Goal: Task Accomplishment & Management: Manage account settings

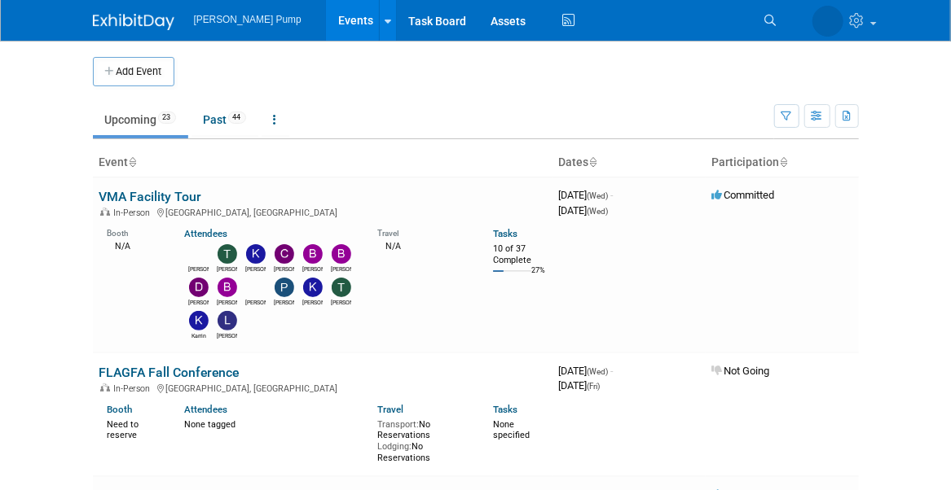
drag, startPoint x: 164, startPoint y: 191, endPoint x: 182, endPoint y: 199, distance: 20.4
click at [164, 191] on link "VMA Facility Tour" at bounding box center [150, 196] width 103 height 15
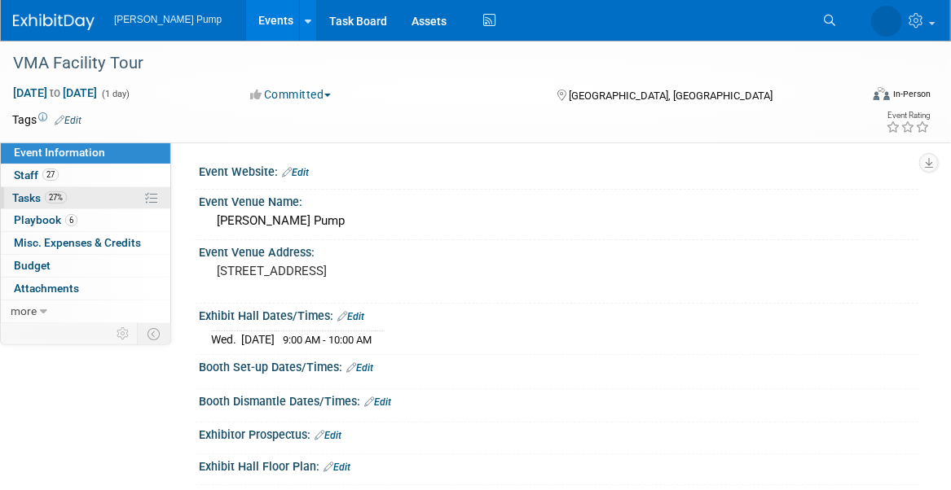
click at [27, 196] on span "Tasks 27%" at bounding box center [39, 197] width 55 height 13
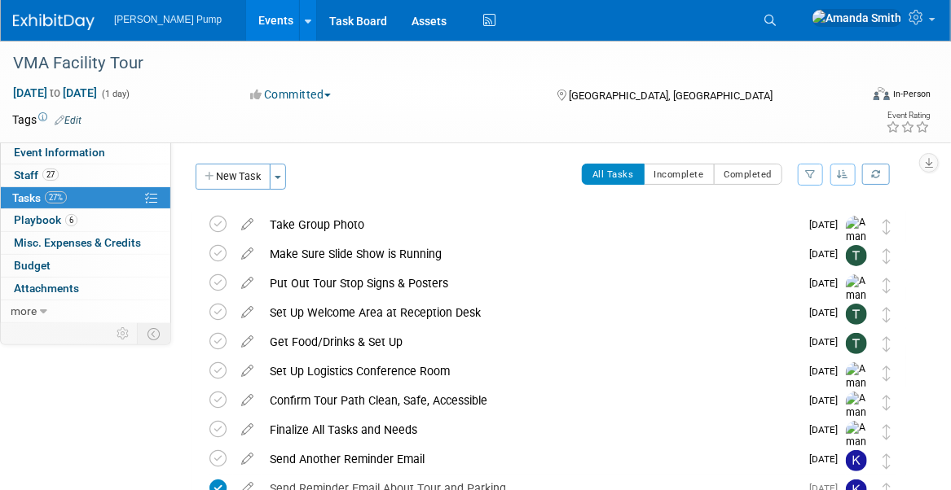
click at [848, 176] on icon "button" at bounding box center [842, 174] width 11 height 10
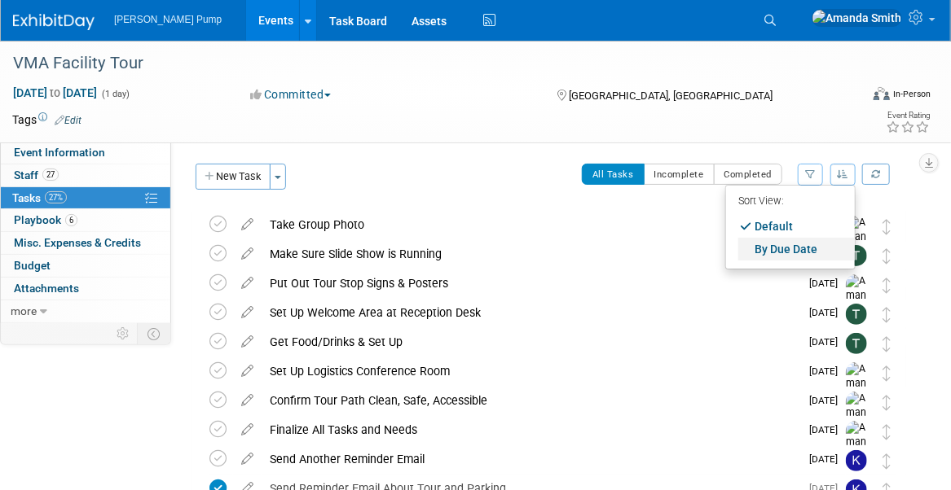
click at [806, 244] on link "By Due Date" at bounding box center [796, 249] width 116 height 23
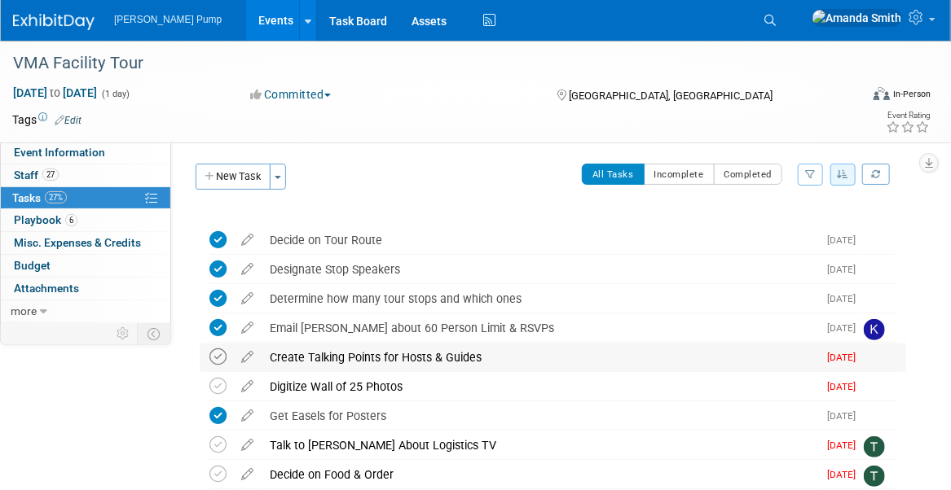
click at [214, 351] on icon at bounding box center [217, 357] width 17 height 17
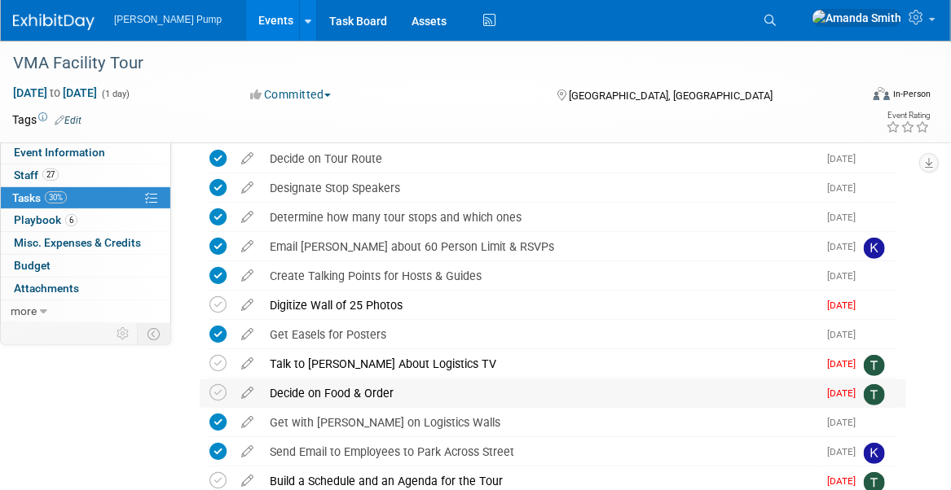
scroll to position [163, 0]
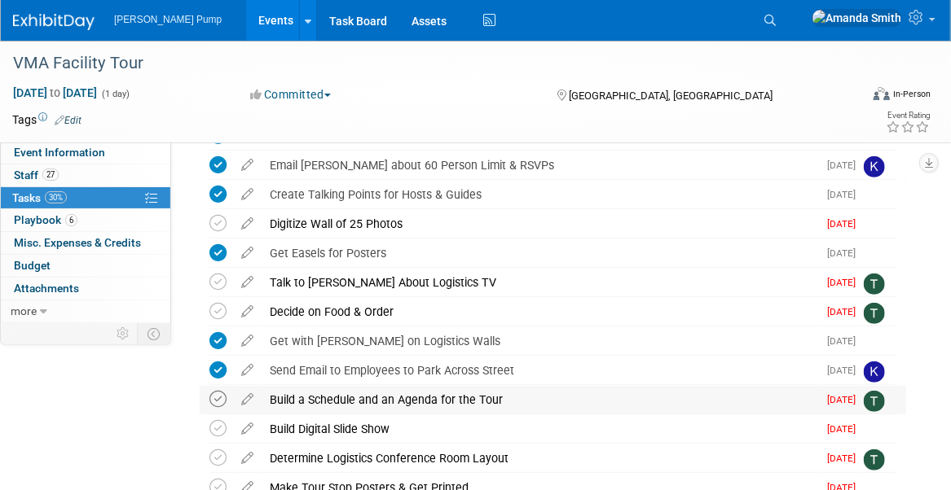
click at [217, 396] on icon at bounding box center [217, 399] width 17 height 17
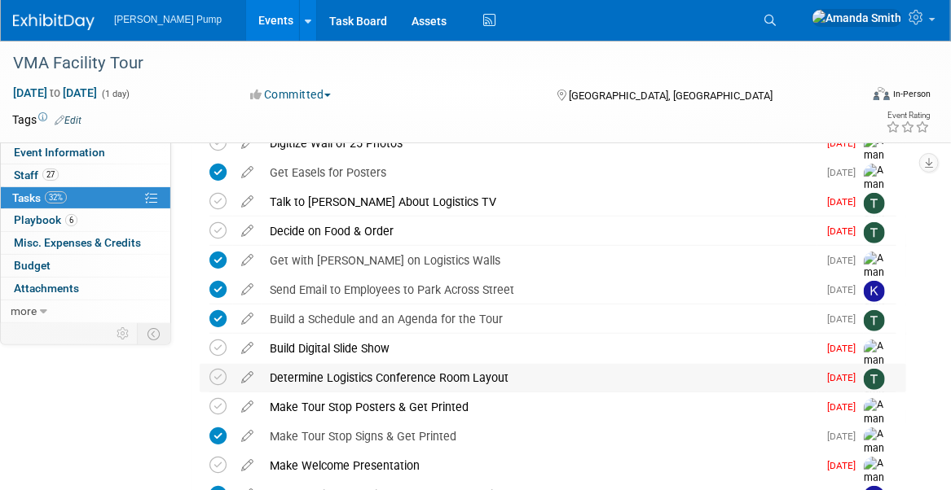
scroll to position [244, 0]
click at [222, 374] on icon at bounding box center [217, 376] width 17 height 17
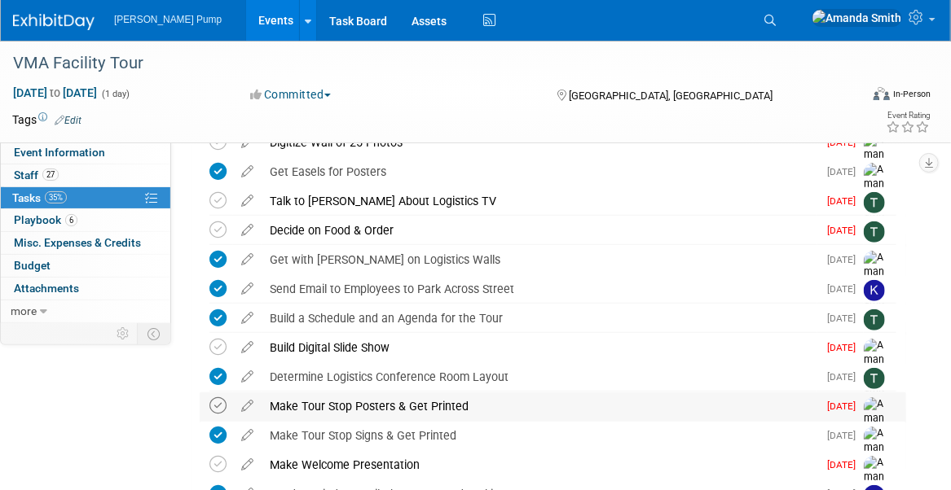
click at [221, 403] on icon at bounding box center [217, 405] width 17 height 17
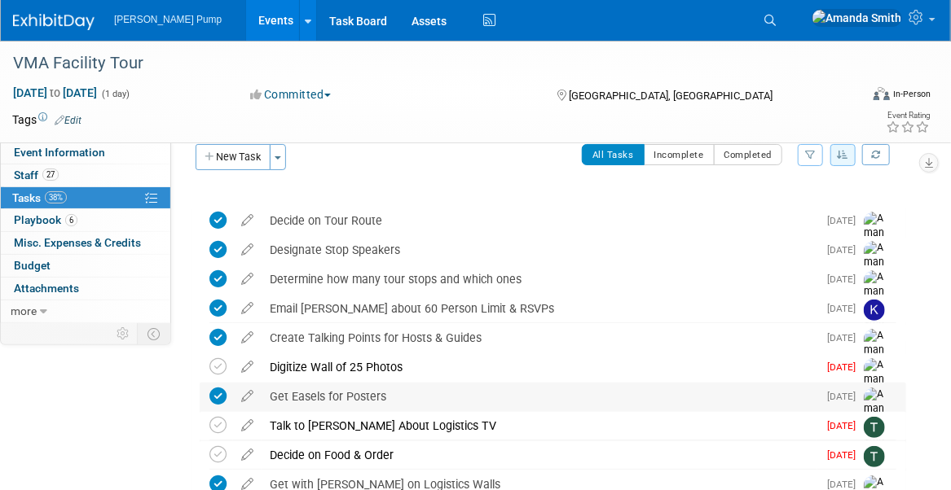
scroll to position [0, 0]
